Goal: Use online tool/utility: Utilize a website feature to perform a specific function

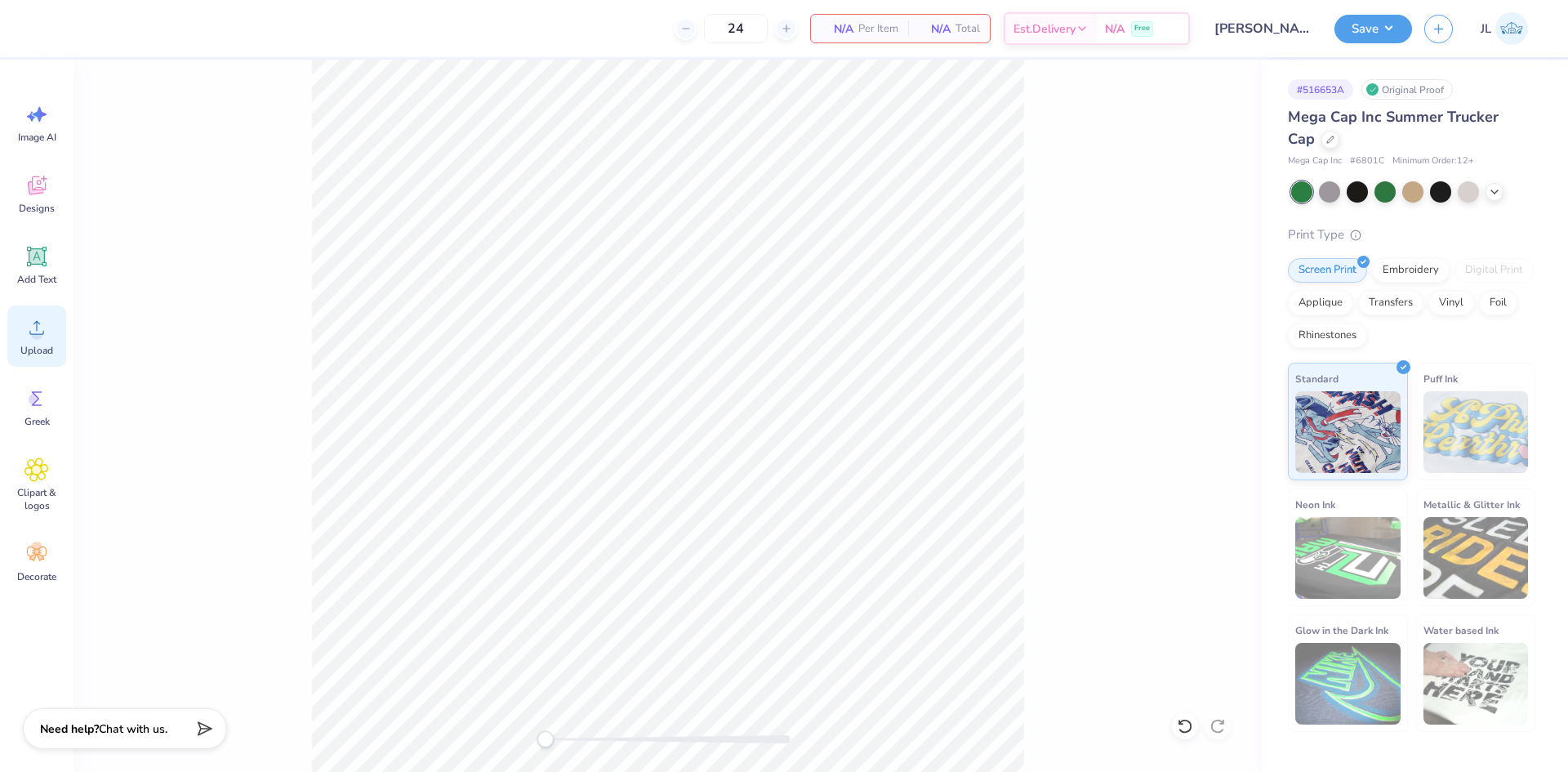
click at [34, 327] on icon at bounding box center [36, 327] width 24 height 24
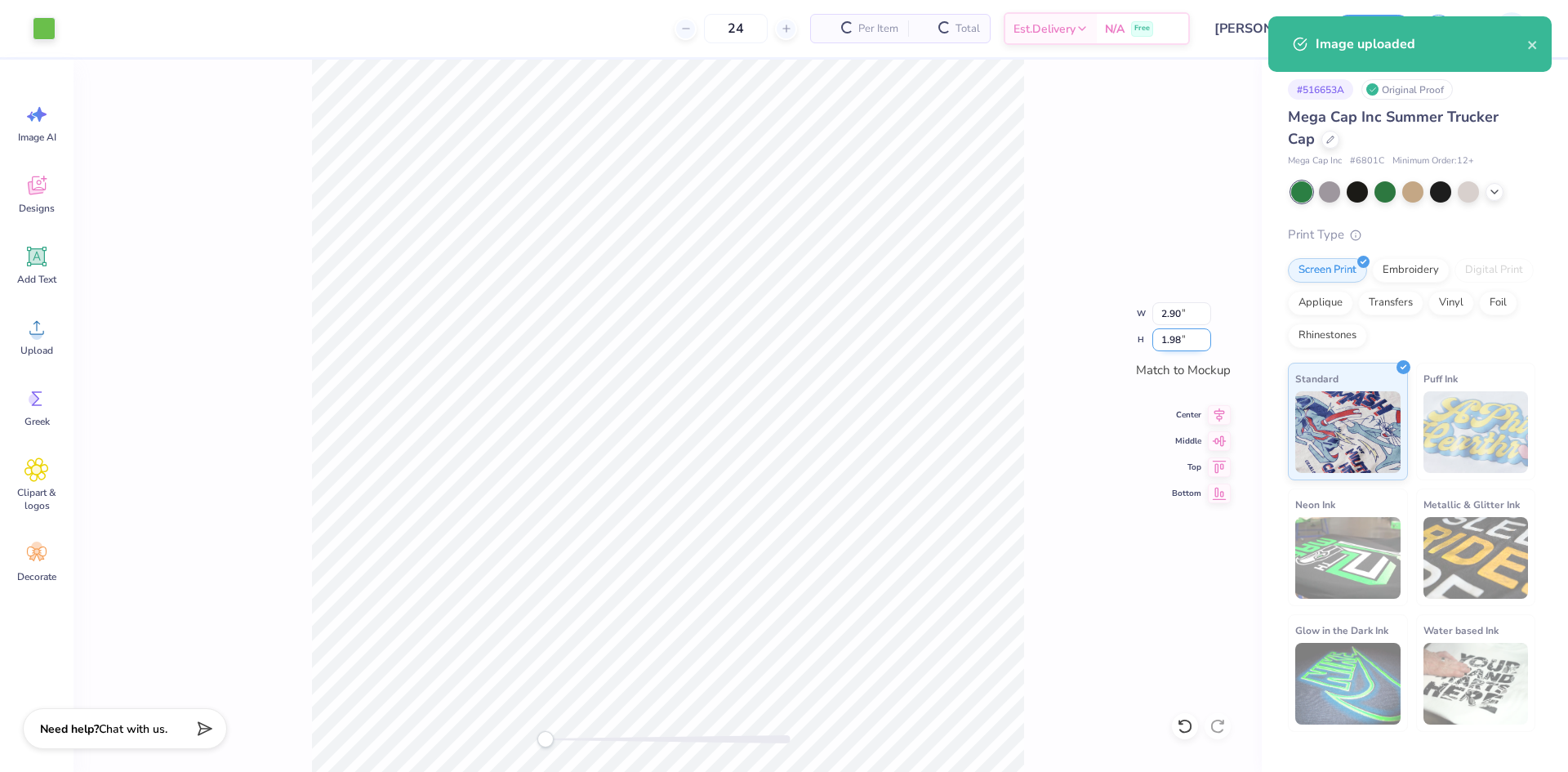
click at [1172, 341] on input "1.98" at bounding box center [1182, 339] width 59 height 23
click at [1207, 335] on input "1.99" at bounding box center [1182, 339] width 59 height 23
type input "2"
click at [1207, 335] on input "2" at bounding box center [1182, 339] width 59 height 23
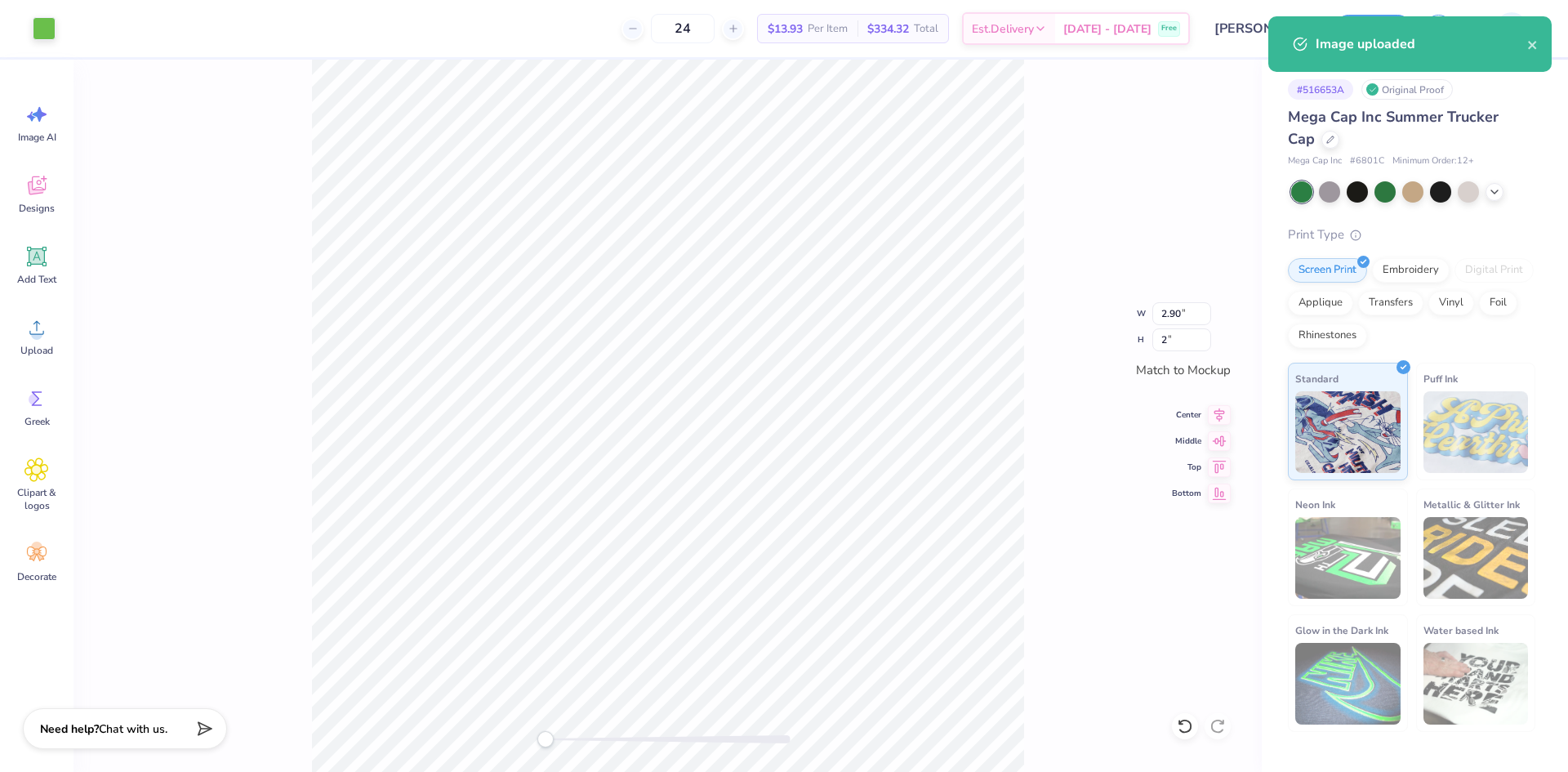
click at [1073, 393] on div "W 2.90 2.90 " H 2 2 " Match to [GEOGRAPHIC_DATA] Middle Top Bottom" at bounding box center [667, 416] width 1188 height 712
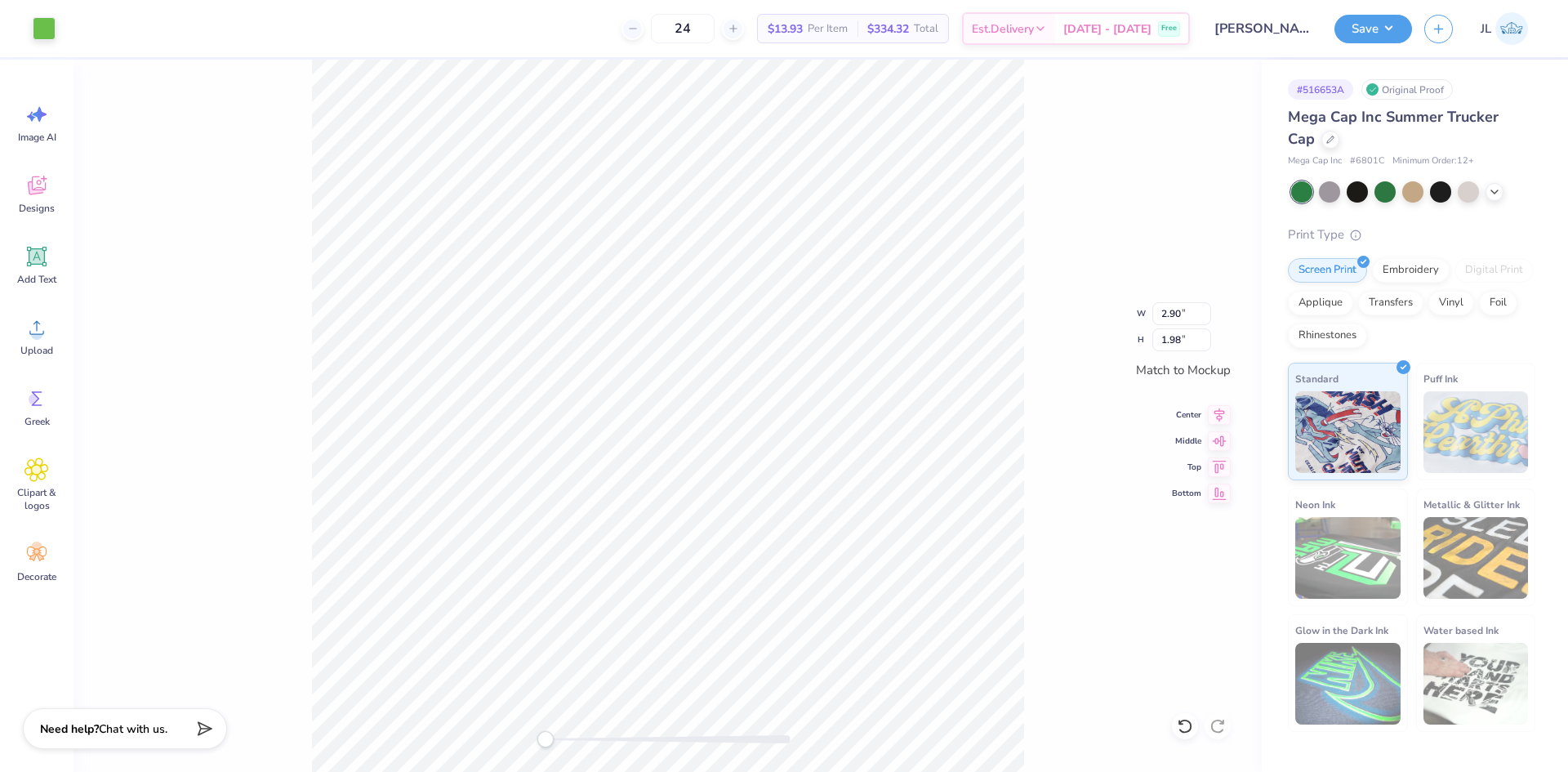
type input "2.93"
type input "2.00"
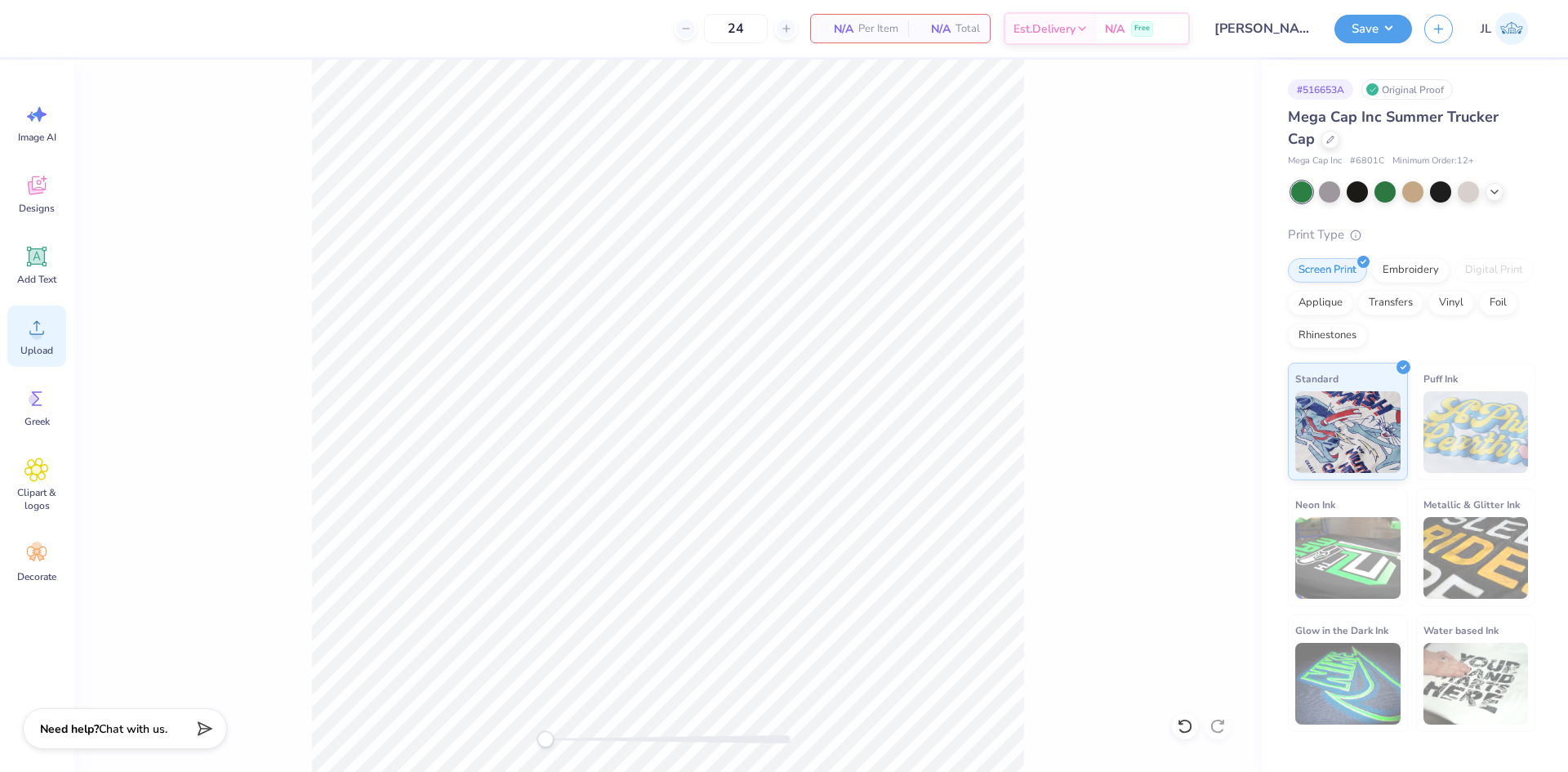
click at [46, 340] on div "Upload" at bounding box center [37, 336] width 59 height 61
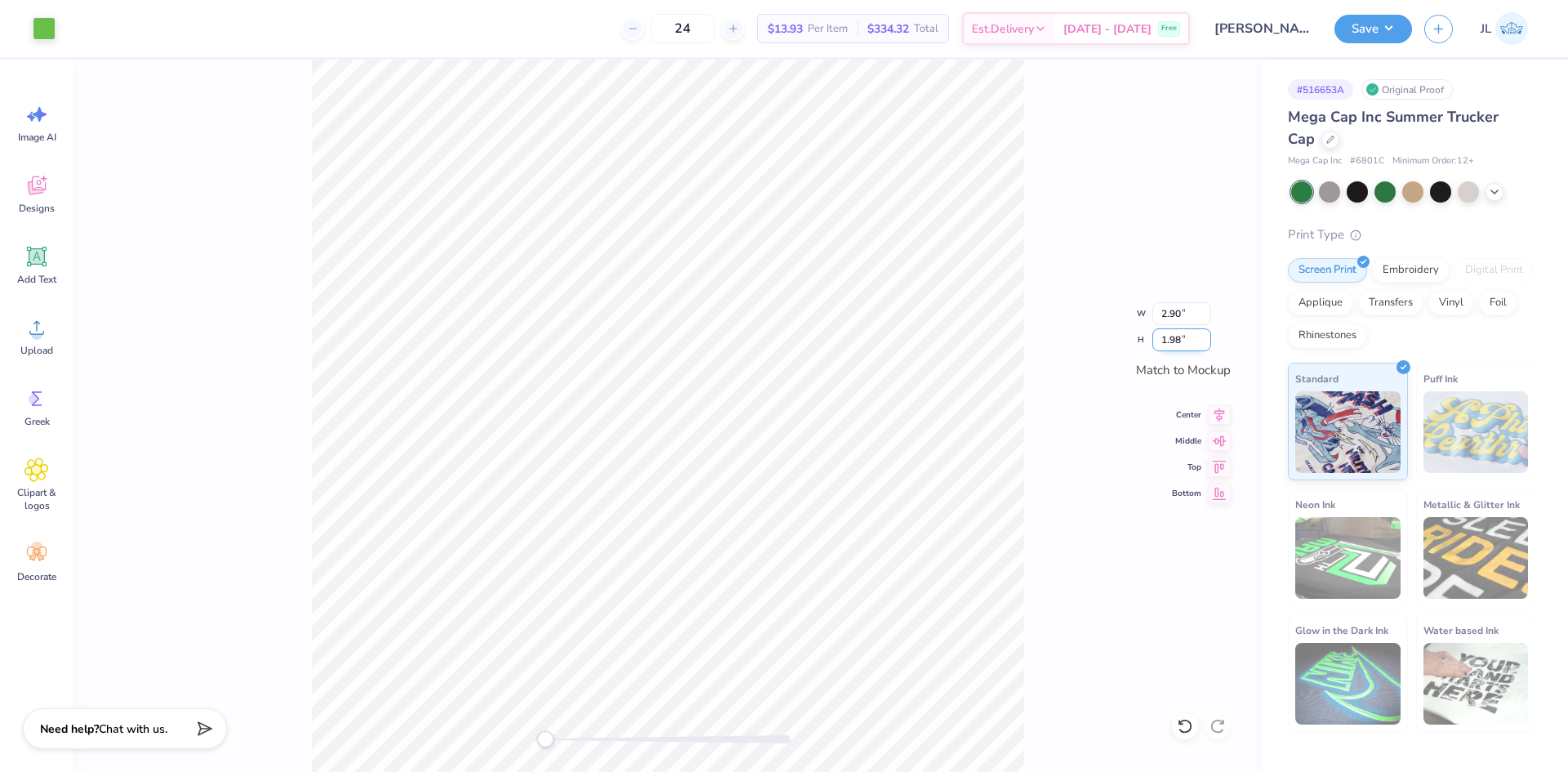
click at [1172, 338] on input "1.98" at bounding box center [1182, 339] width 59 height 23
type input "2"
click at [1156, 338] on input "1.98" at bounding box center [1182, 339] width 59 height 23
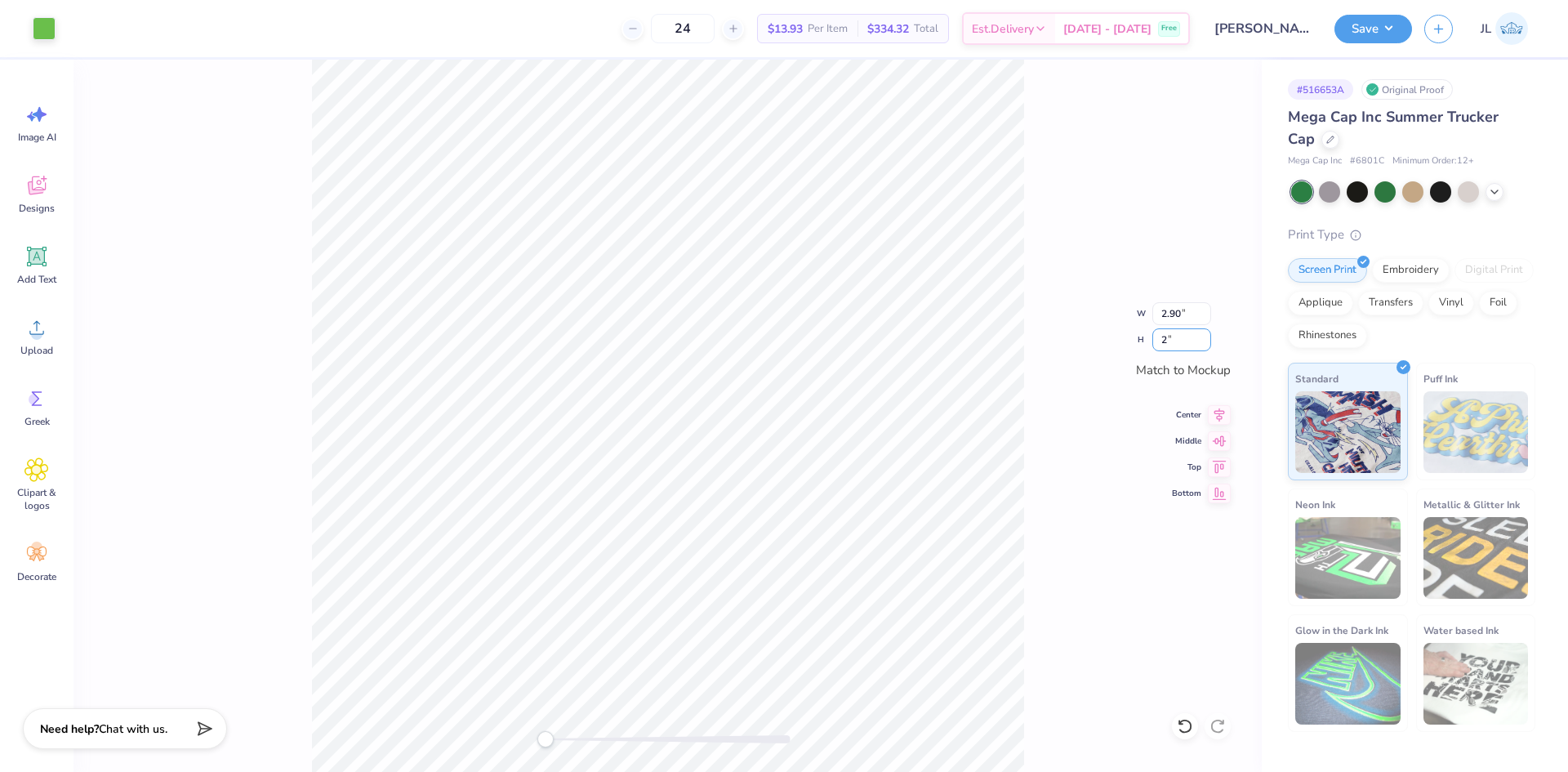
type input "2"
click at [1067, 356] on div "W 2.90 2.90 " H 2 2 " Match to [GEOGRAPHIC_DATA] Middle Top Bottom" at bounding box center [667, 416] width 1188 height 712
click at [580, 727] on div at bounding box center [667, 416] width 1188 height 712
type input "2.93"
type input "2.00"
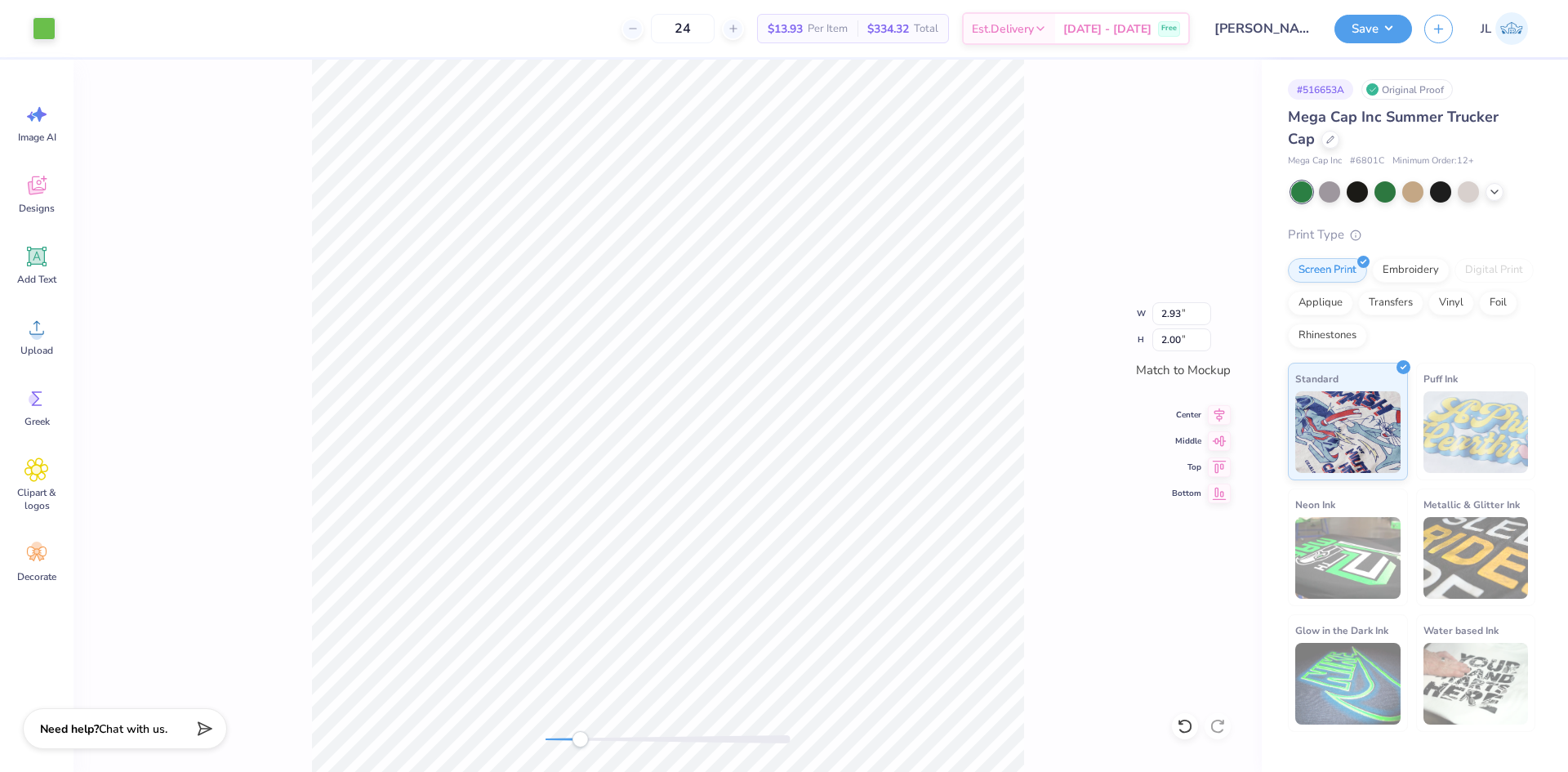
click at [1055, 381] on div "W 2.93 2.93 " H 2.00 2.00 " Match to [GEOGRAPHIC_DATA] Middle Top Bottom" at bounding box center [667, 416] width 1188 height 712
click at [525, 721] on div "W 2.93 2.93 " H 2.00 2.00 " Match to [GEOGRAPHIC_DATA] Middle Top Bottom" at bounding box center [667, 416] width 1188 height 712
click at [1188, 368] on div "W 2.93 2.93 " H 2.00 2.00 " Match to [GEOGRAPHIC_DATA] Middle Top Bottom" at bounding box center [667, 416] width 1188 height 712
click at [1363, 17] on button "Save" at bounding box center [1373, 27] width 77 height 29
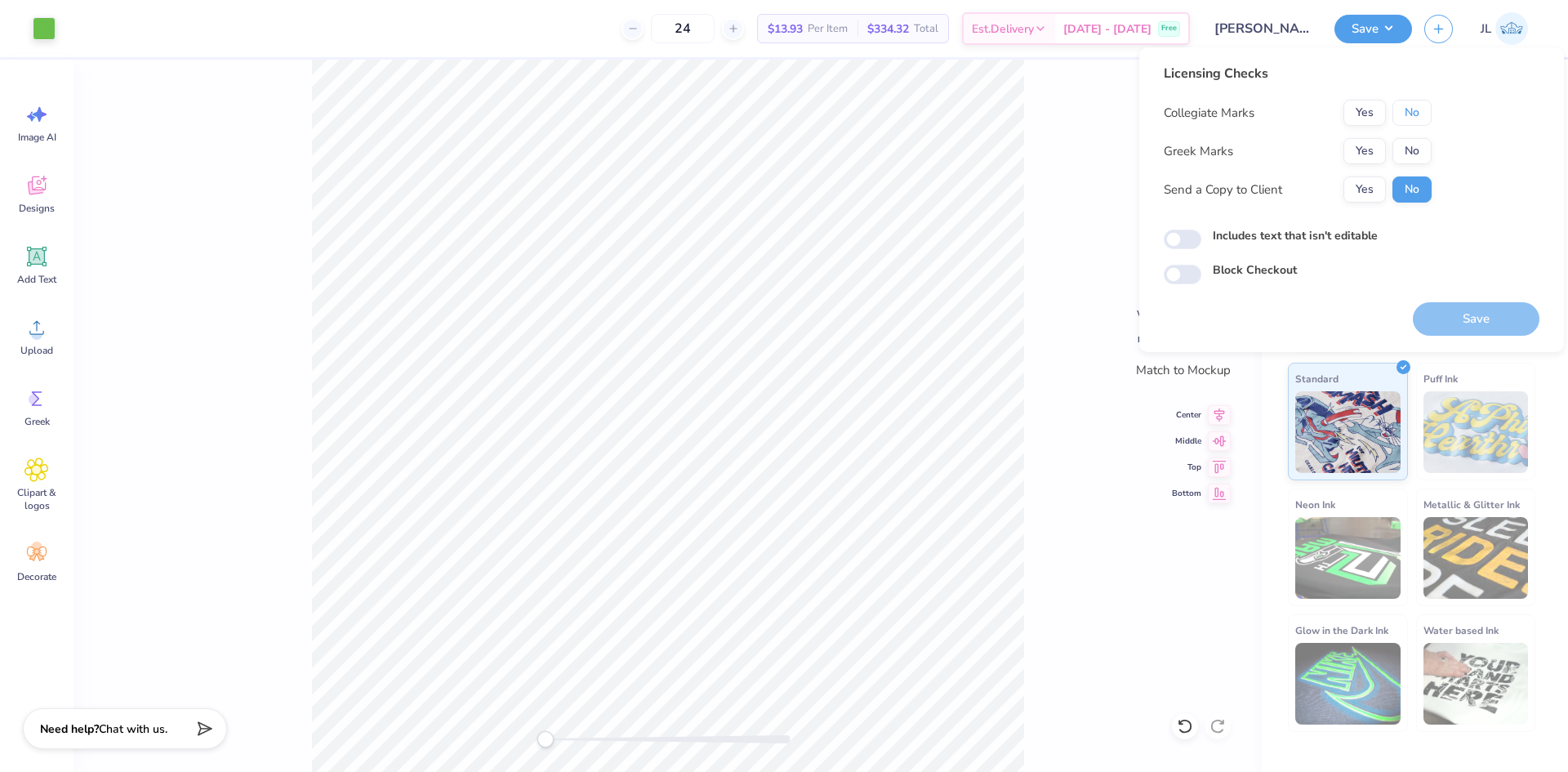
click at [1415, 123] on button "No" at bounding box center [1411, 112] width 40 height 26
click at [1418, 152] on button "No" at bounding box center [1411, 151] width 40 height 26
click at [1344, 189] on button "Yes" at bounding box center [1364, 189] width 42 height 26
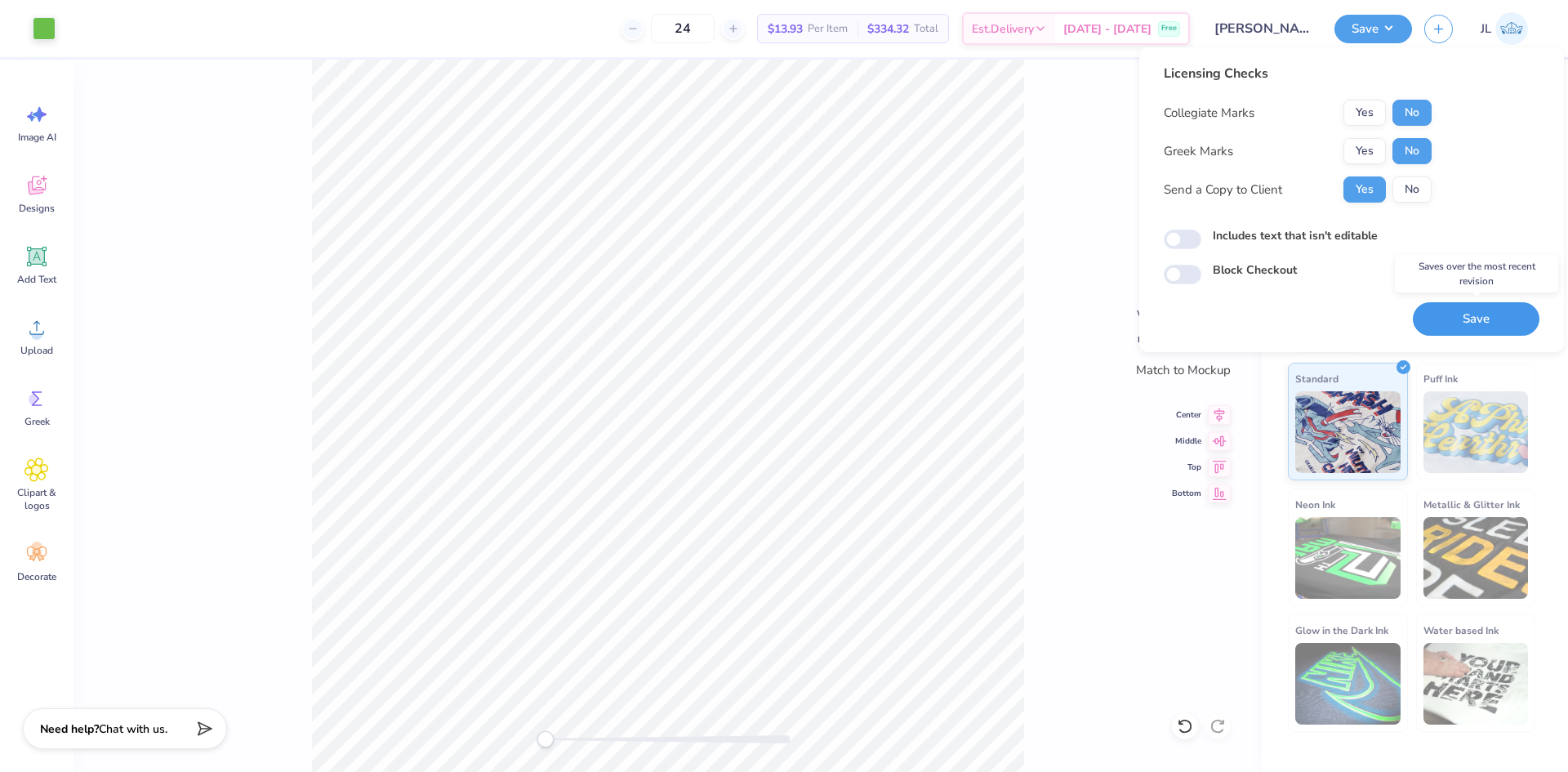
click at [1504, 322] on button "Save" at bounding box center [1475, 319] width 126 height 34
